Goal: Leave review/rating: Leave review/rating

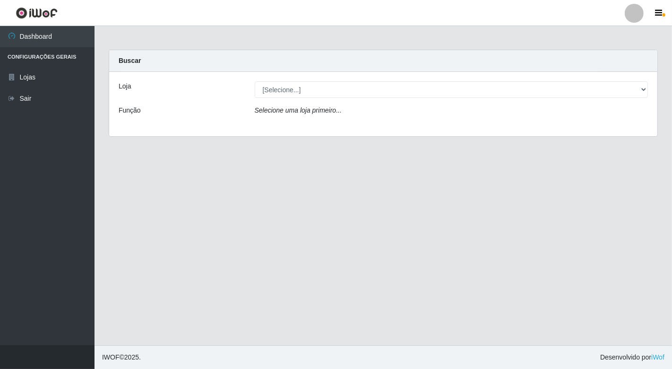
select select "454"
click at [255, 81] on select "[Selecione...] Nordestão - [GEOGRAPHIC_DATA]" at bounding box center [452, 89] width 394 height 17
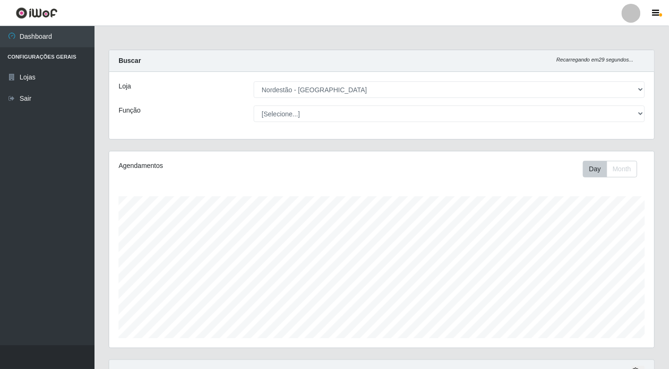
scroll to position [196, 545]
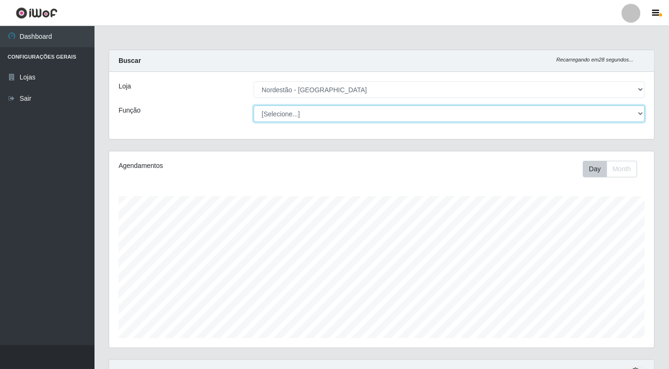
click at [439, 114] on select "[Selecione...] Balconista de Padaria Balconista de Padaria + Balconista de Pada…" at bounding box center [449, 113] width 391 height 17
click at [254, 105] on select "[Selecione...] Balconista de Padaria Balconista de Padaria + Balconista de Pada…" at bounding box center [449, 113] width 391 height 17
click at [371, 117] on select "[Selecione...] Balconista de Padaria Balconista de Padaria + Balconista de Pada…" at bounding box center [449, 113] width 391 height 17
select select "1"
click at [254, 105] on select "[Selecione...] Balconista de Padaria Balconista de Padaria + Balconista de Pada…" at bounding box center [449, 113] width 391 height 17
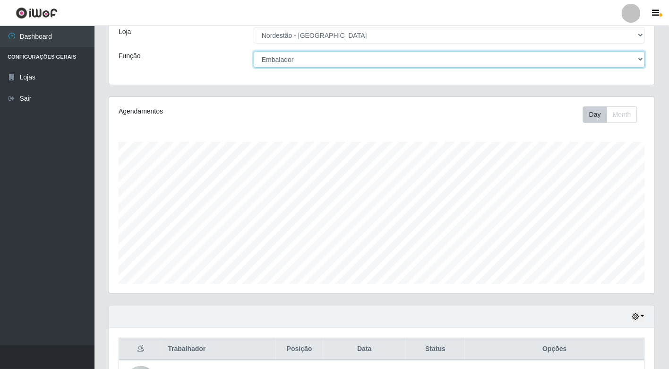
scroll to position [262, 0]
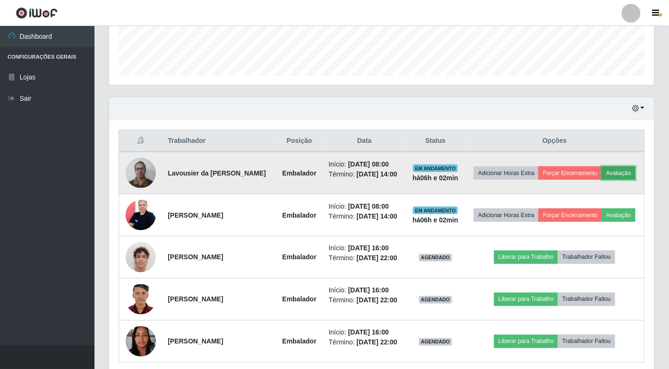
click at [602, 180] on button "Avaliação" at bounding box center [619, 172] width 34 height 13
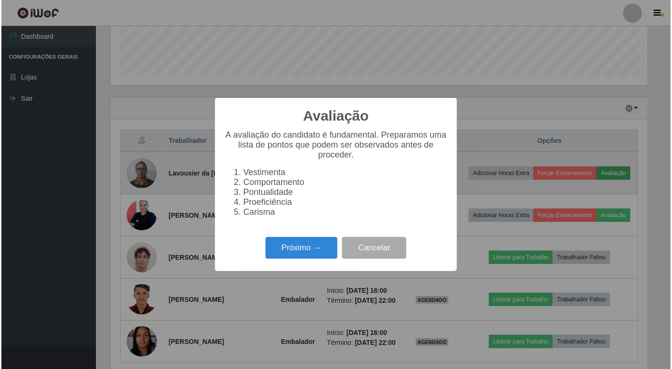
scroll to position [196, 540]
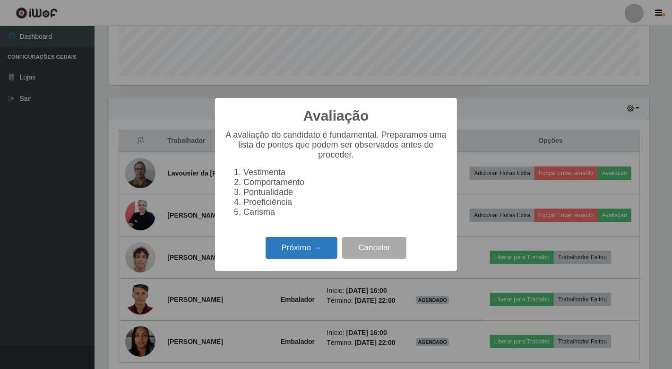
click at [320, 249] on button "Próximo →" at bounding box center [302, 248] width 72 height 22
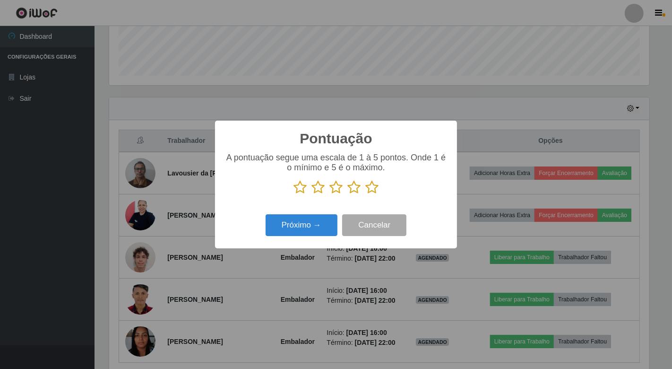
scroll to position [472243, 471899]
click at [371, 188] on icon at bounding box center [371, 187] width 13 height 14
click at [365, 194] on input "radio" at bounding box center [365, 194] width 0 height 0
click at [318, 228] on button "Próximo →" at bounding box center [302, 225] width 72 height 22
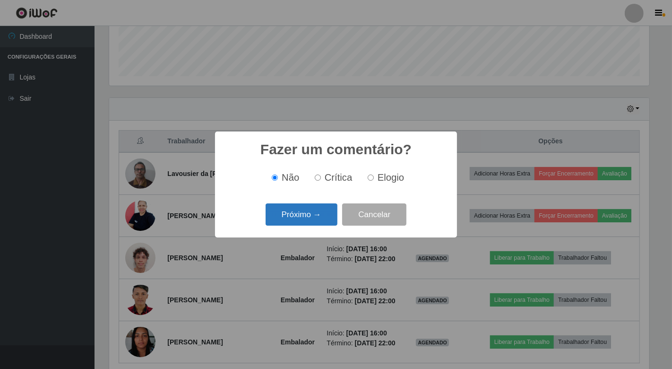
click at [324, 217] on button "Próximo →" at bounding box center [302, 214] width 72 height 22
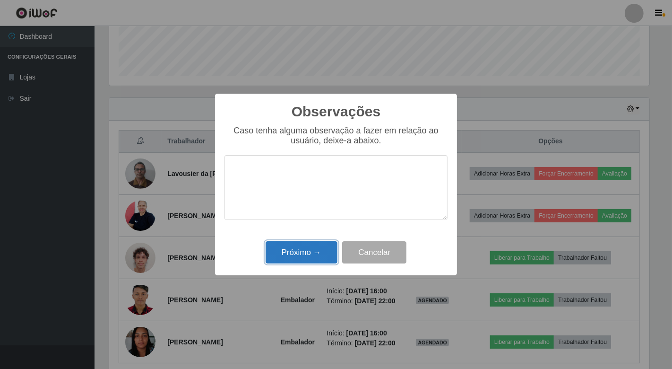
click at [313, 254] on button "Próximo →" at bounding box center [302, 252] width 72 height 22
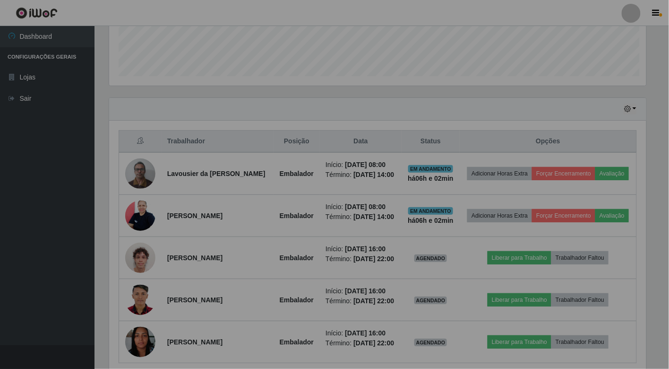
scroll to position [196, 545]
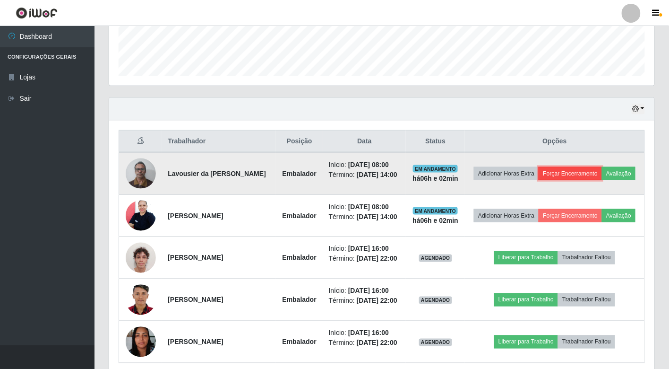
click at [592, 170] on button "Forçar Encerramento" at bounding box center [570, 173] width 63 height 13
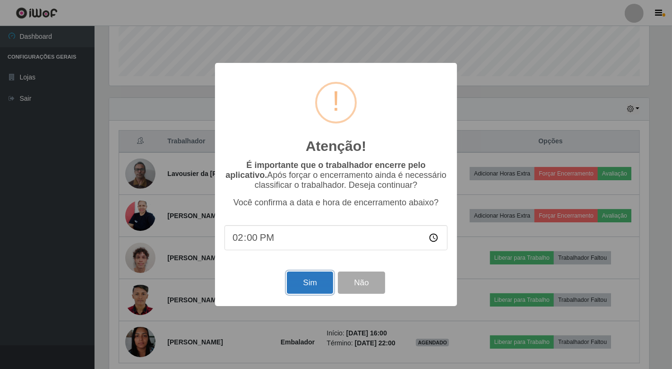
click at [322, 281] on button "Sim" at bounding box center [310, 282] width 46 height 22
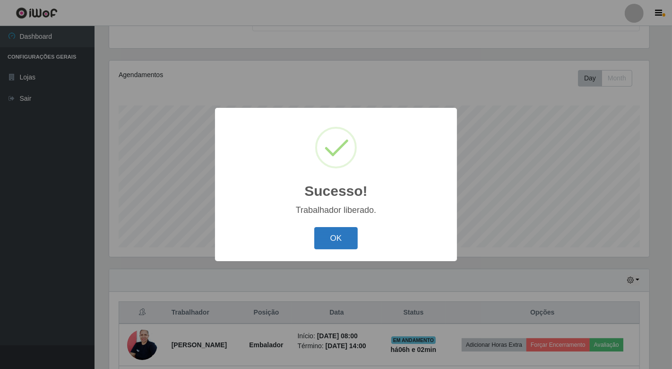
click at [343, 237] on button "OK" at bounding box center [336, 238] width 44 height 22
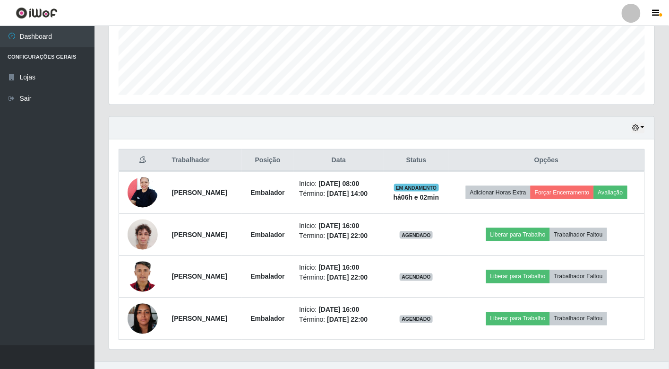
scroll to position [248, 0]
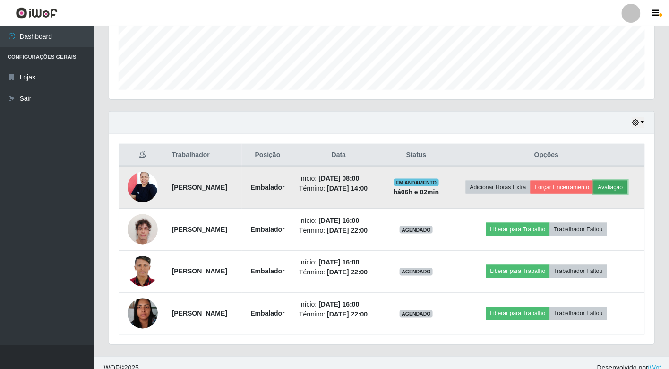
click at [594, 194] on button "Avaliação" at bounding box center [611, 186] width 34 height 13
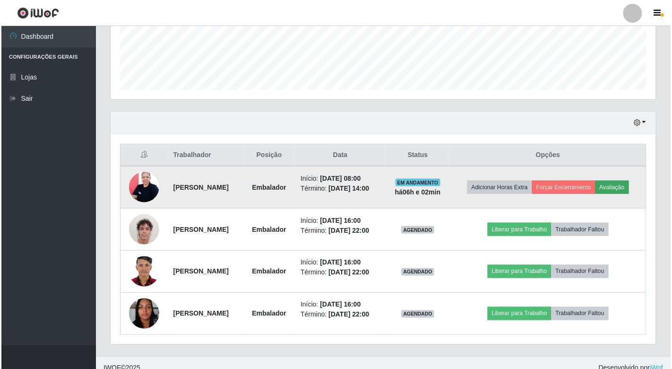
scroll to position [196, 540]
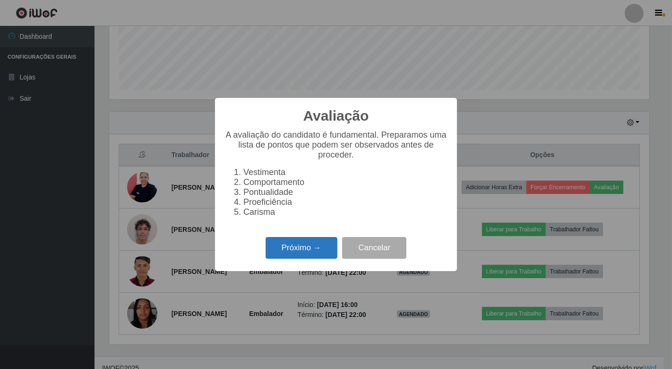
click at [320, 248] on button "Próximo →" at bounding box center [302, 248] width 72 height 22
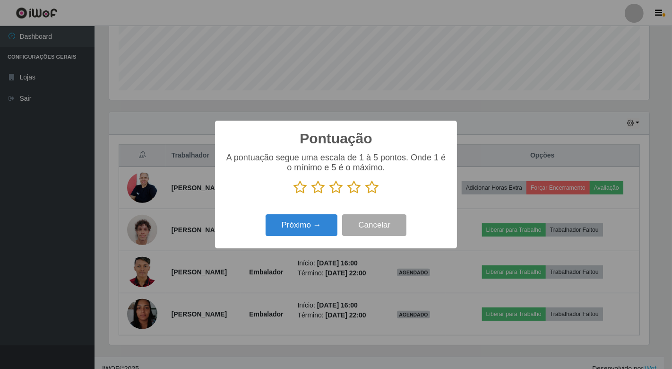
click at [373, 187] on icon at bounding box center [371, 187] width 13 height 14
click at [365, 194] on input "radio" at bounding box center [365, 194] width 0 height 0
click at [324, 220] on button "Próximo →" at bounding box center [302, 225] width 72 height 22
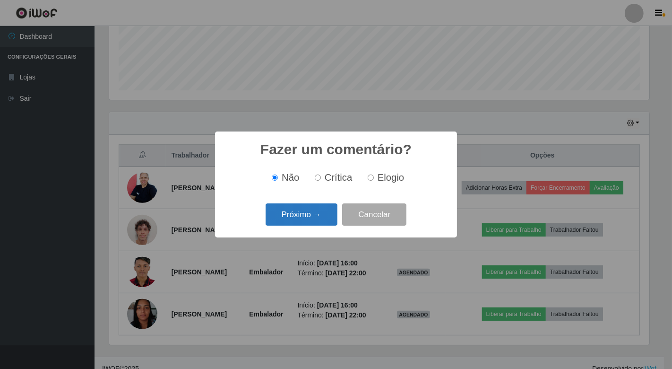
click at [323, 220] on button "Próximo →" at bounding box center [302, 214] width 72 height 22
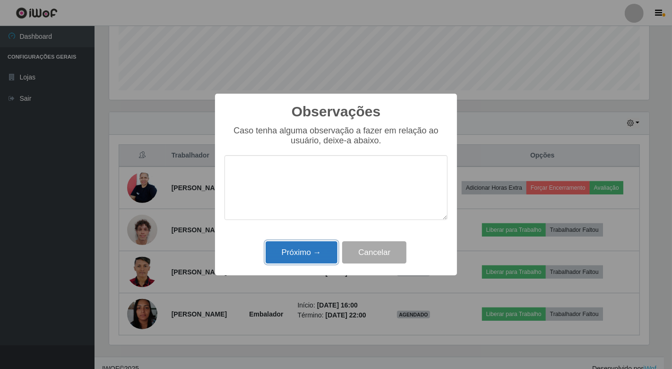
click at [319, 249] on button "Próximo →" at bounding box center [302, 252] width 72 height 22
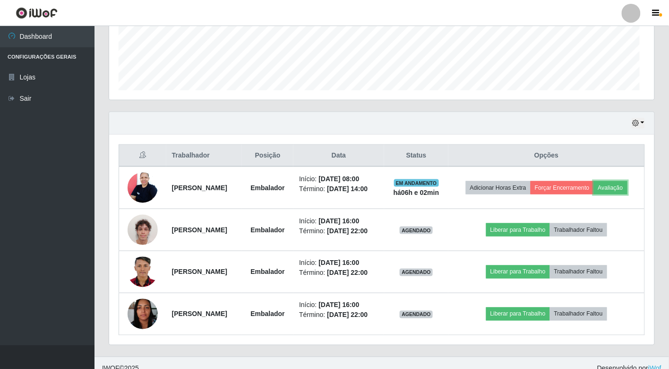
scroll to position [196, 545]
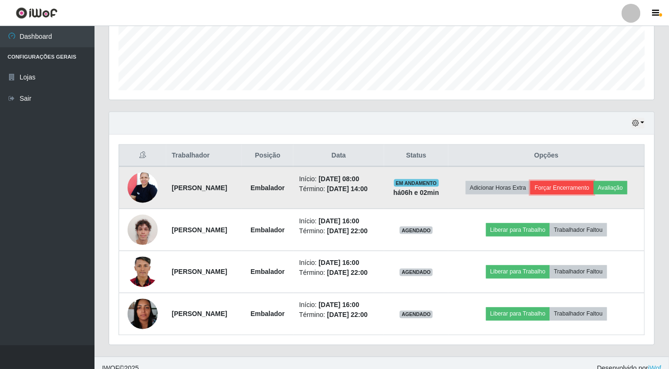
click at [594, 183] on button "Forçar Encerramento" at bounding box center [562, 187] width 63 height 13
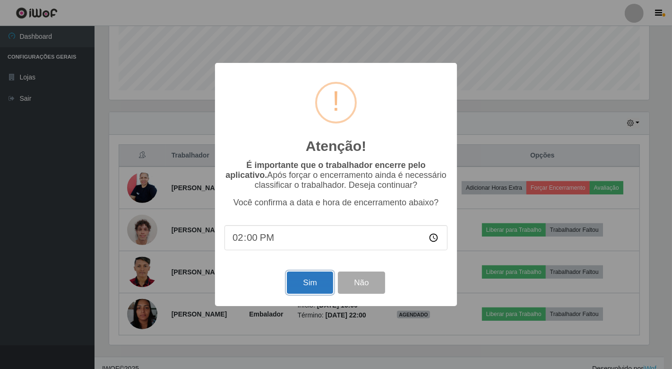
click at [308, 282] on button "Sim" at bounding box center [310, 282] width 46 height 22
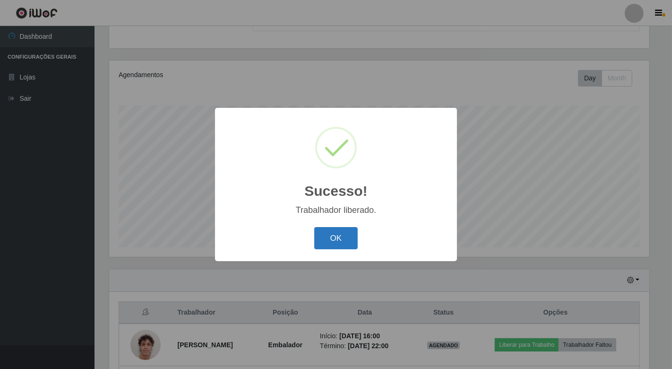
click at [332, 235] on button "OK" at bounding box center [336, 238] width 44 height 22
